Goal: Navigation & Orientation: Find specific page/section

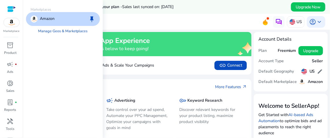
click at [12, 23] on img at bounding box center [12, 22] width 16 height 9
click at [93, 17] on span "keep" at bounding box center [91, 19] width 7 height 7
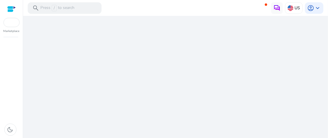
click at [183, 55] on div "We are getting things ready for you..." at bounding box center [175, 77] width 300 height 122
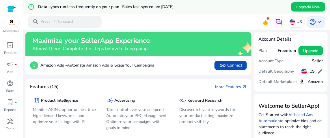
click at [15, 21] on img at bounding box center [12, 22] width 16 height 9
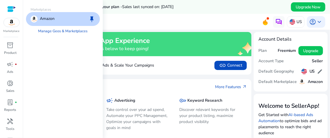
click at [48, 16] on p "Amazon" at bounding box center [47, 19] width 15 height 7
